Goal: Transaction & Acquisition: Subscribe to service/newsletter

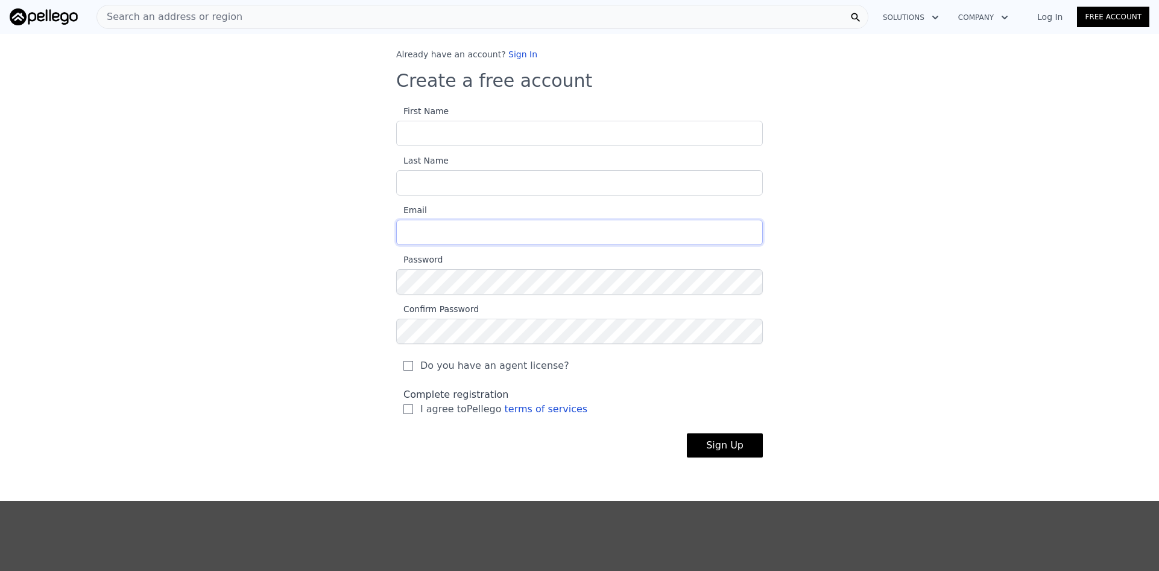
type input "[PERSON_NAME][EMAIL_ADDRESS][DOMAIN_NAME]"
click at [918, 10] on button "Solutions" at bounding box center [910, 18] width 75 height 22
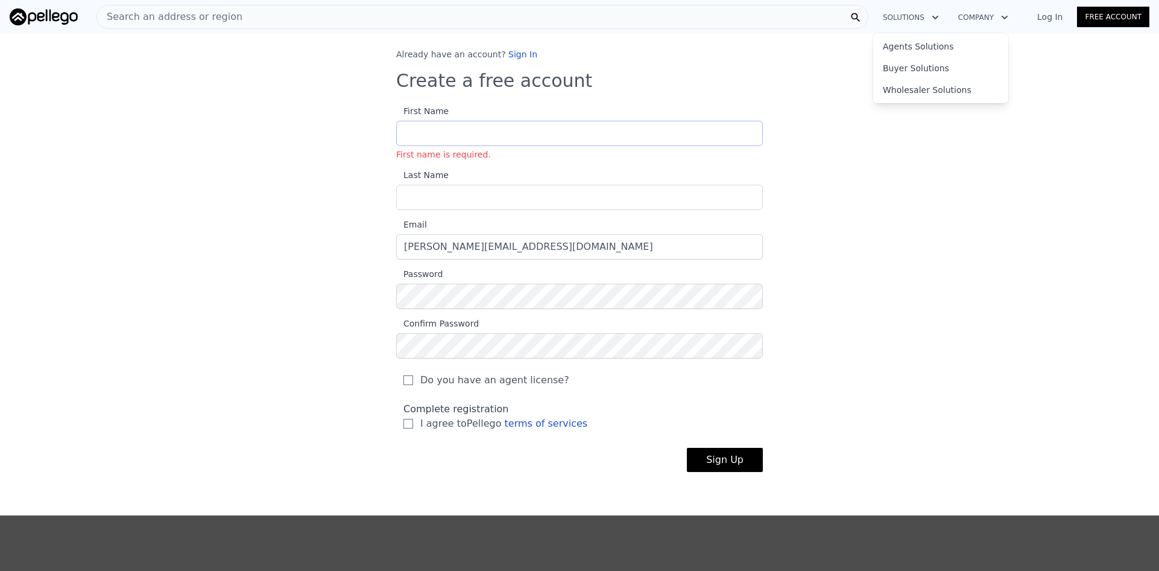
click at [421, 133] on input "First Name First name is required." at bounding box center [579, 133] width 367 height 25
type input "[PERSON_NAME]"
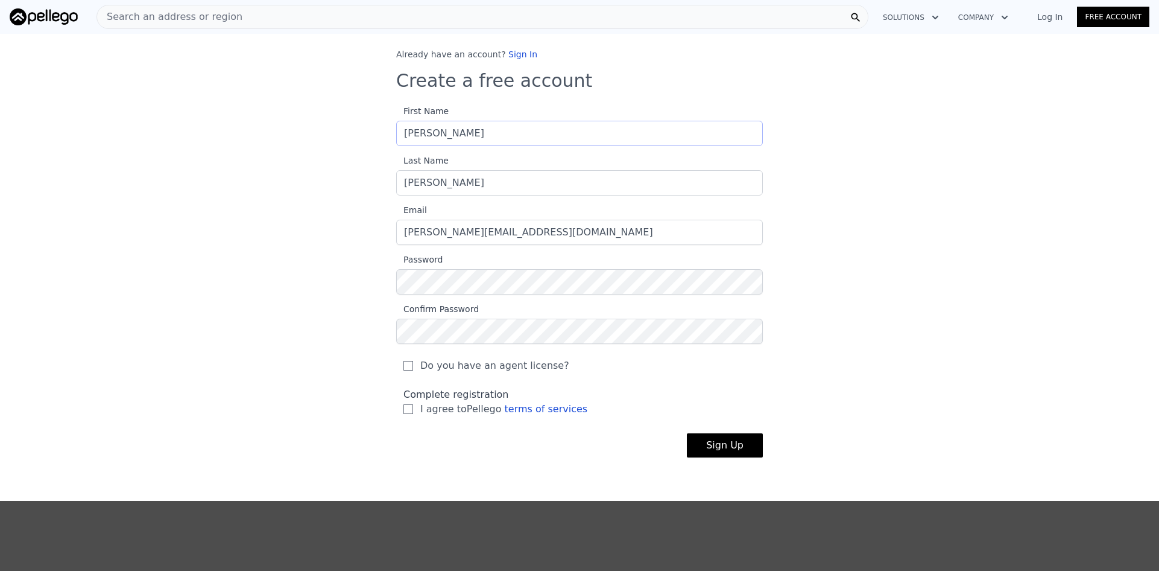
type input "[PERSON_NAME]"
click at [404, 366] on input "Do you have an agent license?" at bounding box center [409, 366] width 10 height 10
checkbox input "true"
click at [404, 411] on input "I agree to Pellego terms of services" at bounding box center [409, 409] width 10 height 10
checkbox input "true"
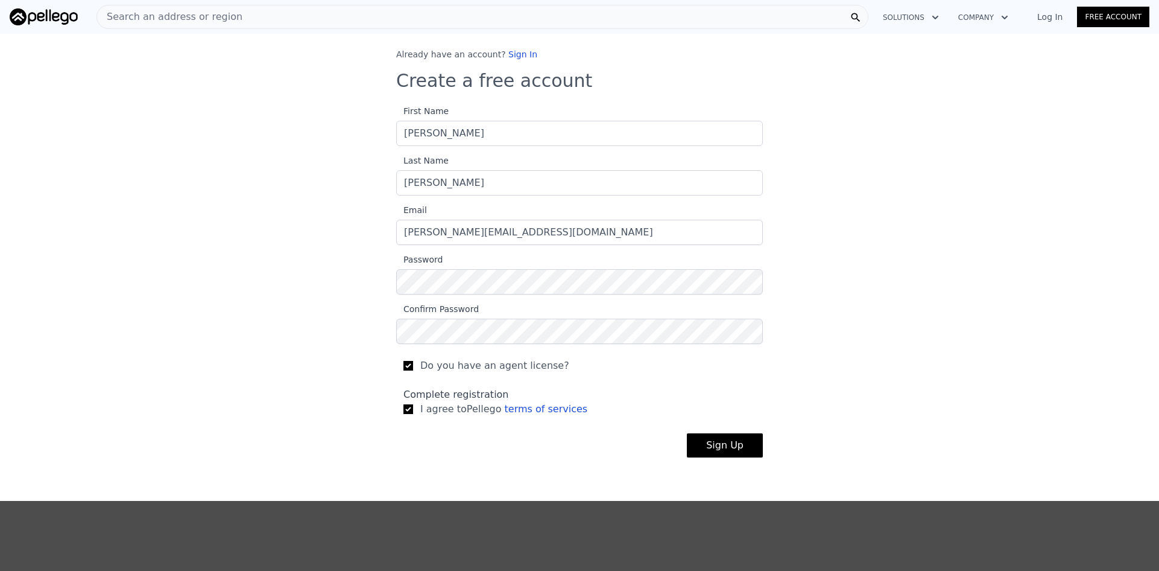
click at [722, 447] on button "Sign Up" at bounding box center [725, 445] width 76 height 24
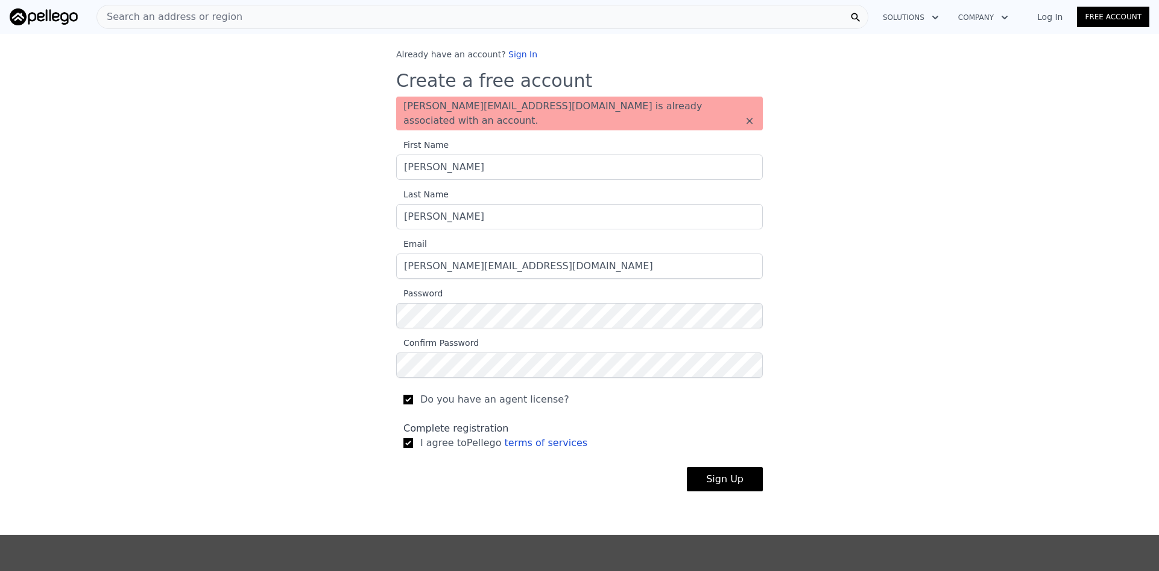
click at [716, 467] on button "Sign Up" at bounding box center [725, 479] width 76 height 24
click at [50, 14] on img at bounding box center [44, 16] width 68 height 17
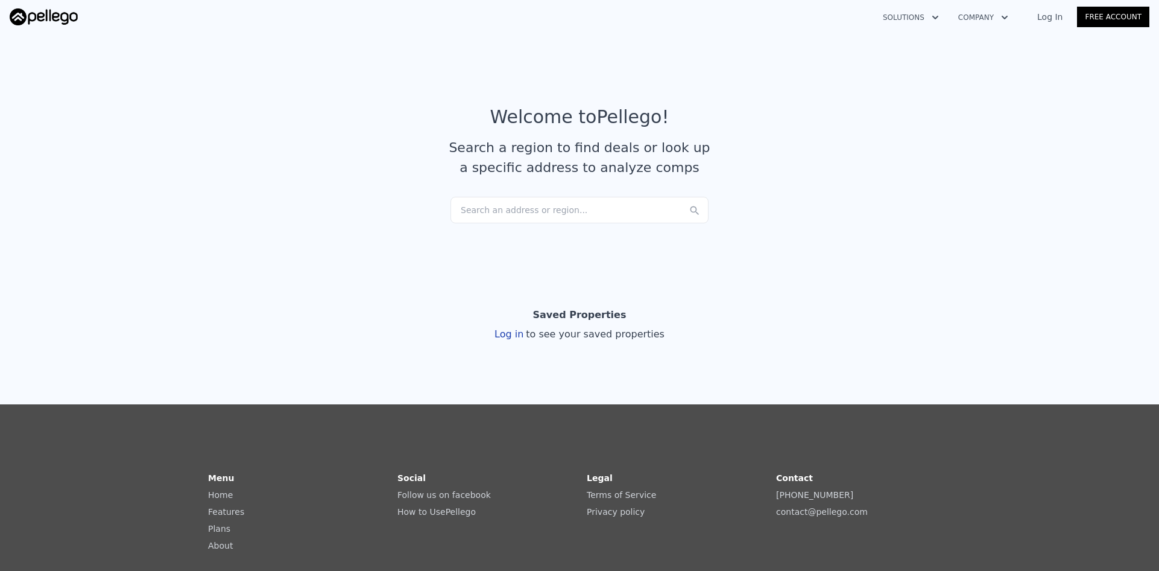
click at [479, 208] on div "Search an address or region..." at bounding box center [580, 210] width 258 height 27
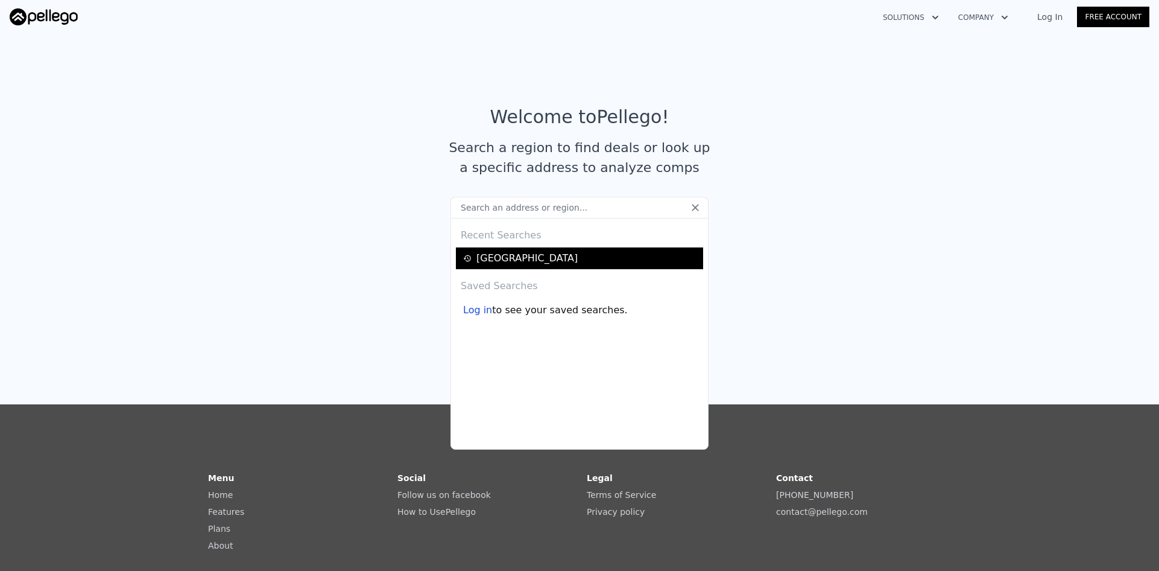
click at [477, 258] on div "[GEOGRAPHIC_DATA]" at bounding box center [581, 258] width 236 height 14
